Goal: Information Seeking & Learning: Find specific fact

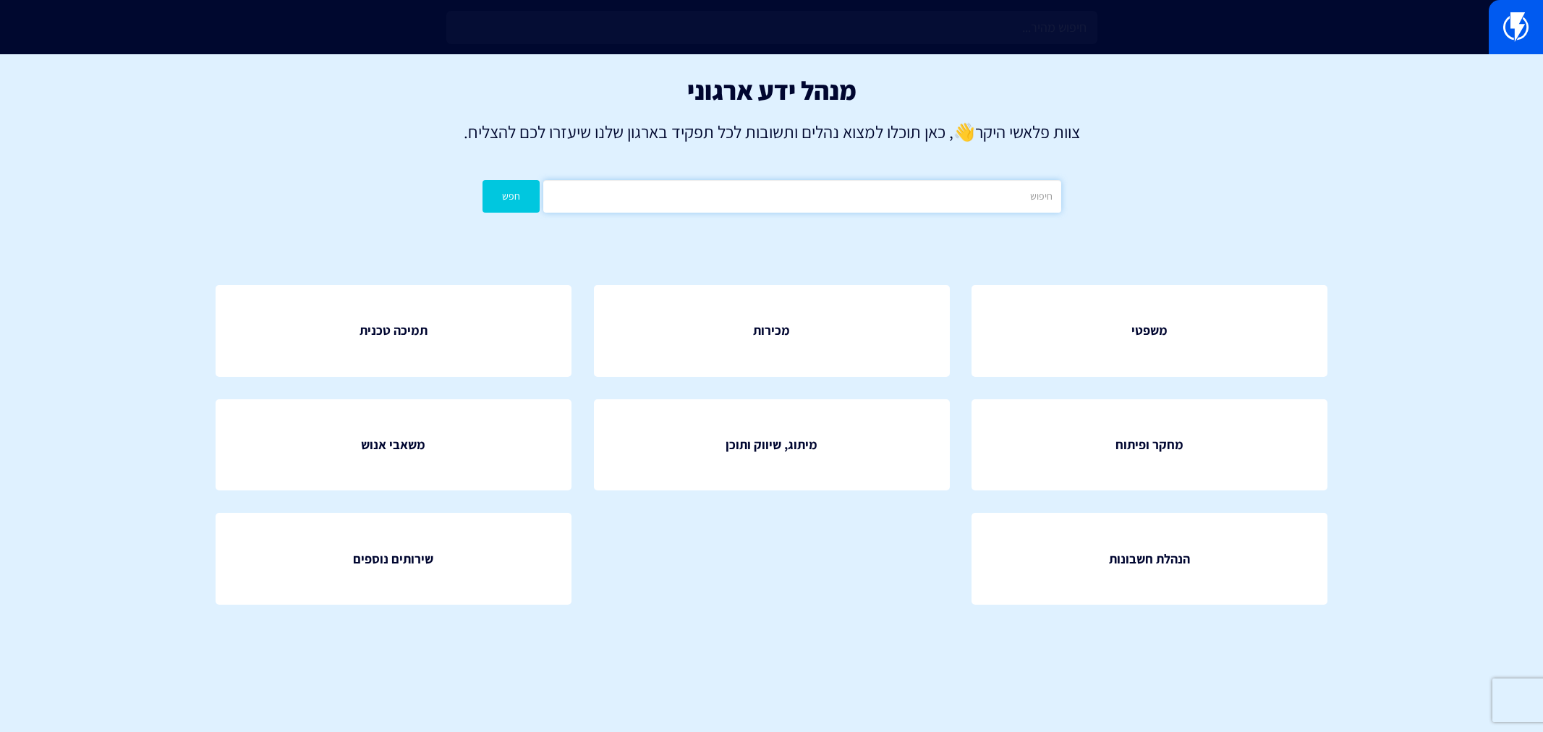
drag, startPoint x: 0, startPoint y: 0, endPoint x: 739, endPoint y: 199, distance: 765.2
click at [739, 199] on input "text" at bounding box center [801, 196] width 517 height 33
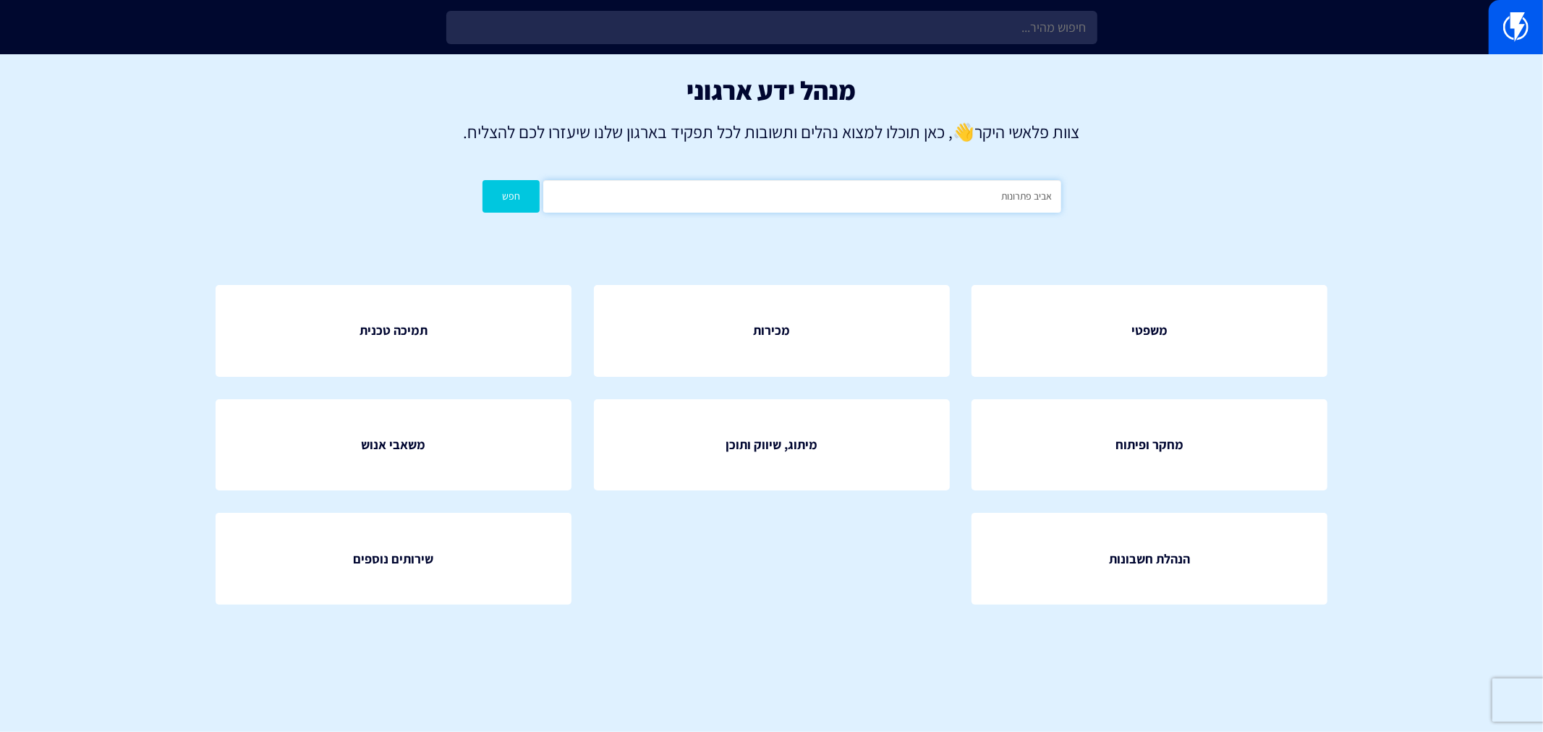
click at [483, 180] on button "חפש" at bounding box center [512, 196] width 58 height 33
click at [891, 190] on input "אביב פתרונות" at bounding box center [801, 196] width 517 height 33
click at [1008, 193] on input "אביב פתרונות" at bounding box center [801, 196] width 517 height 33
click at [483, 180] on button "חפש" at bounding box center [512, 196] width 58 height 33
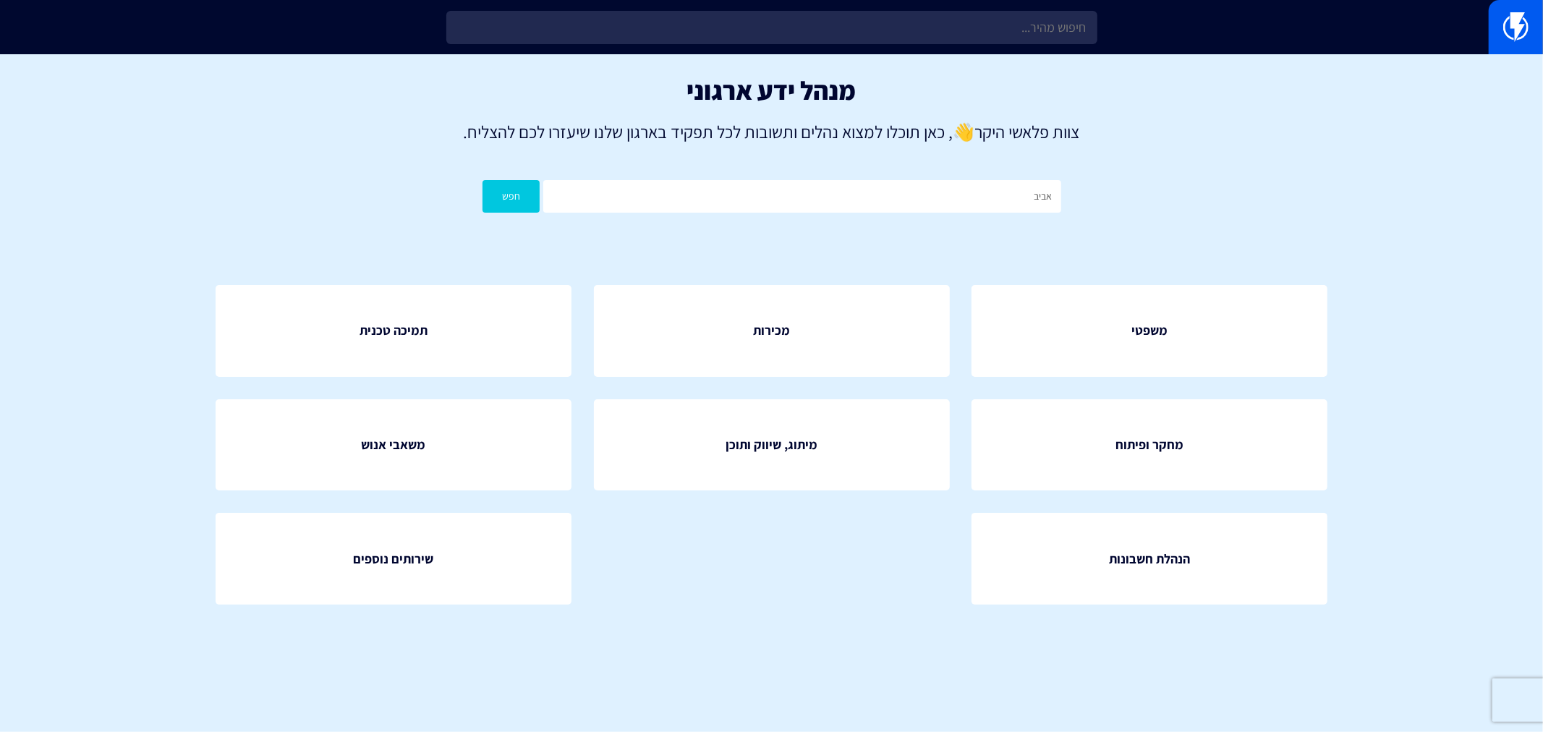
drag, startPoint x: 894, startPoint y: 171, endPoint x: 908, endPoint y: 206, distance: 36.7
click at [901, 185] on div "מנהל ידע ארגוני צוות פלאשי היקר 👋 , כאן תוכלו למצוא נהלים ותשובות לכל תפקיד באר…" at bounding box center [771, 147] width 1543 height 187
click at [909, 206] on input "אביב" at bounding box center [801, 196] width 517 height 33
type input "אביב פתרונות"
click at [483, 180] on button "חפש" at bounding box center [512, 196] width 58 height 33
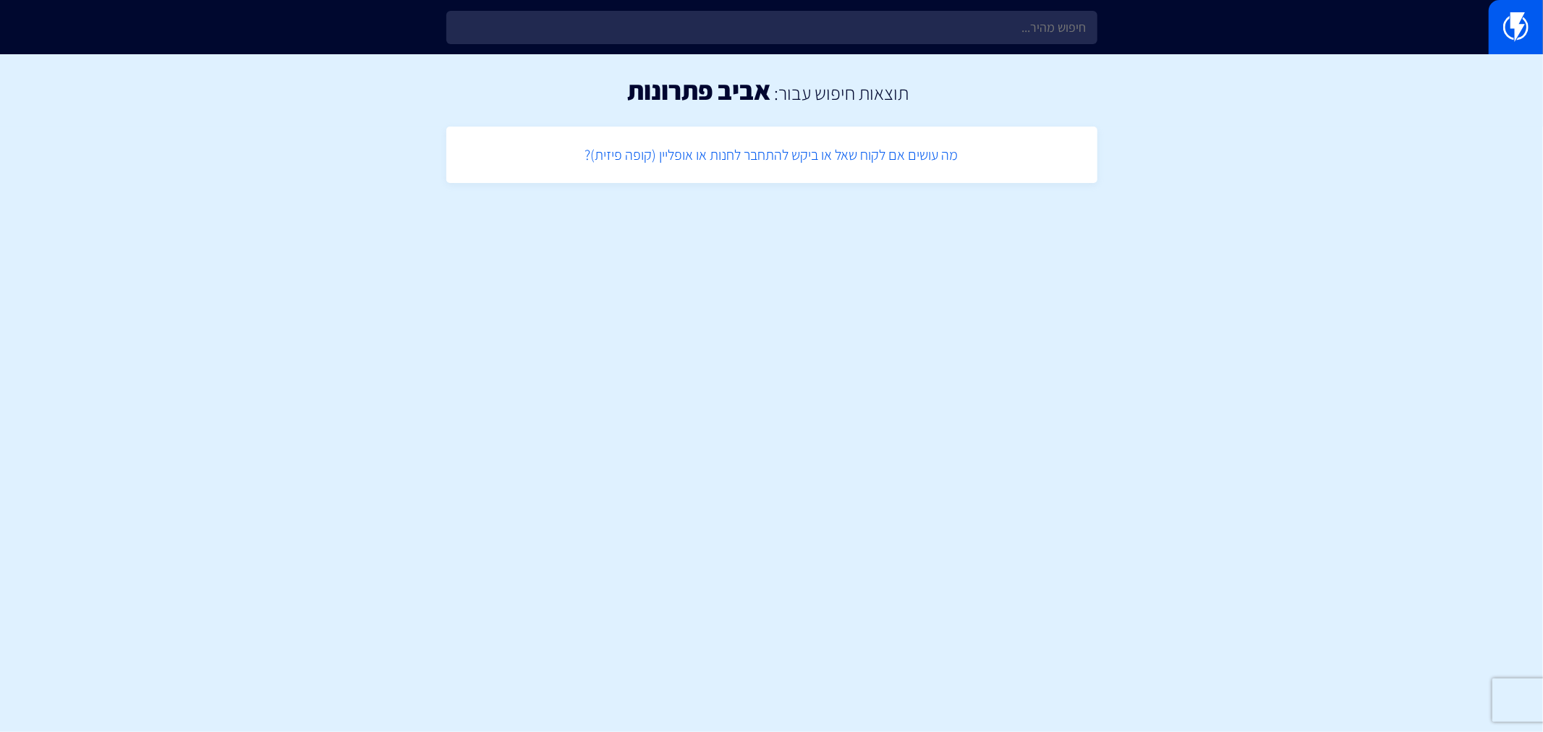
click at [742, 157] on link "מה עושים אם לקוח שאל או ביקש להתחבר לחנות או אופליין (קופה פיזית)?" at bounding box center [772, 155] width 637 height 43
click at [761, 153] on link "מה עושים אם לקוח שאל או ביקש להתחבר לחנות או אופליין (קופה פיזית)?" at bounding box center [772, 155] width 637 height 43
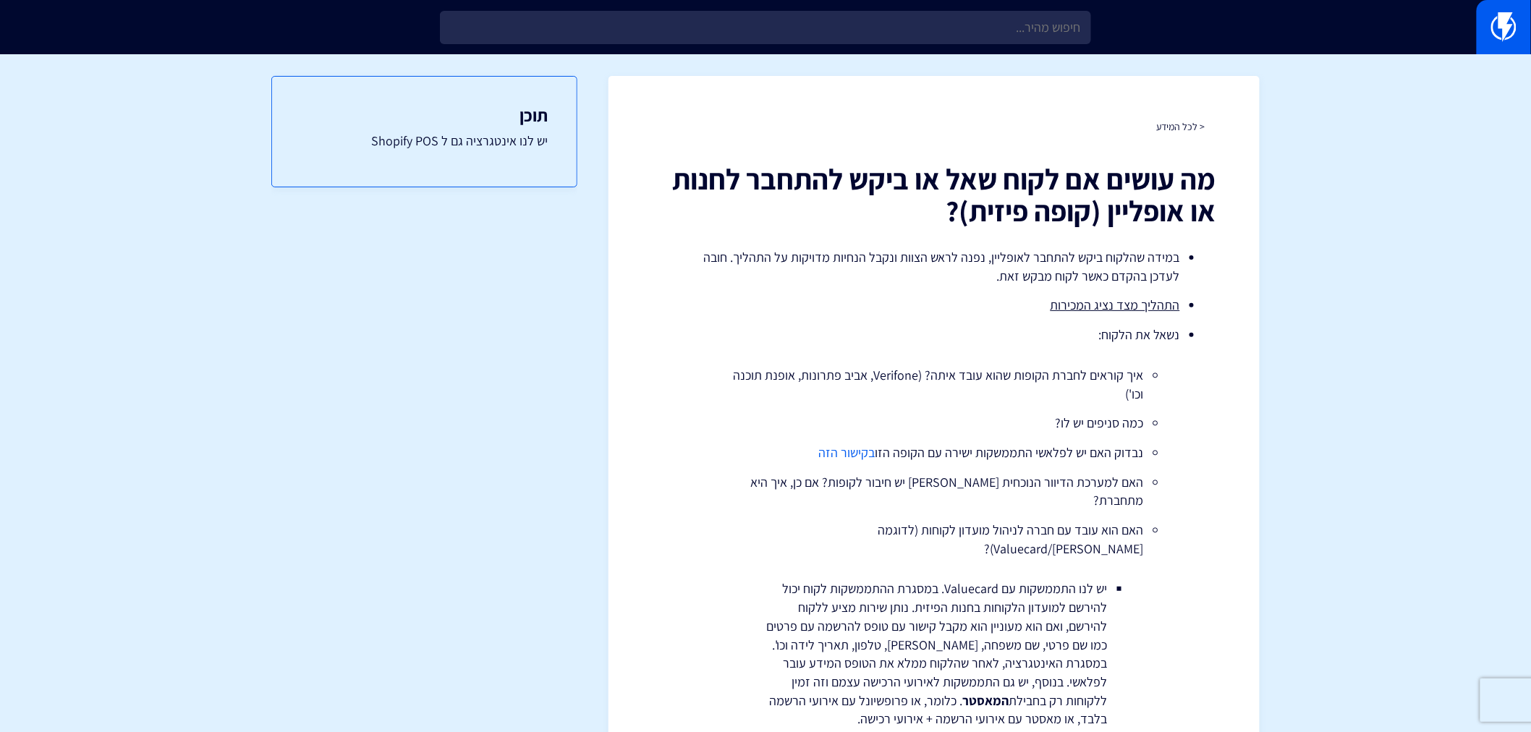
click at [837, 453] on link "בקישור הזה" at bounding box center [847, 452] width 56 height 17
